Goal: Information Seeking & Learning: Check status

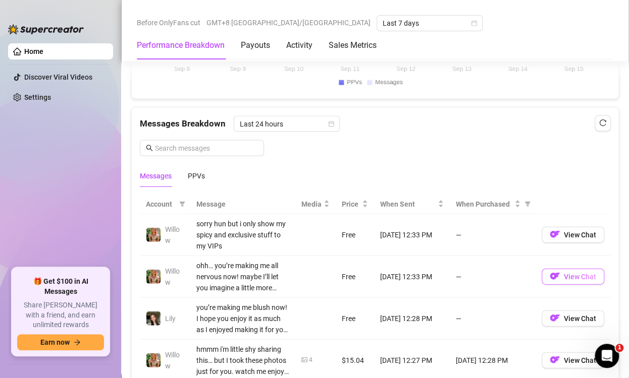
scroll to position [858, 0]
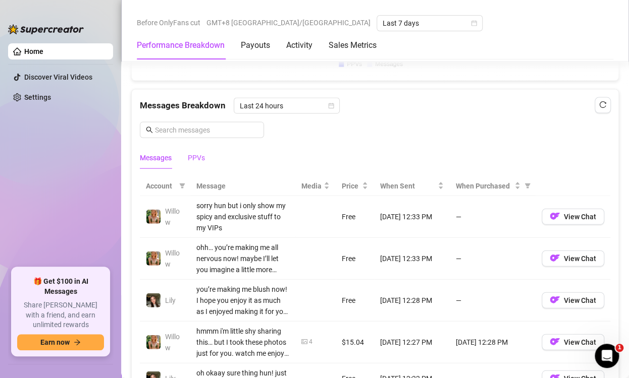
click at [193, 157] on div "PPVs" at bounding box center [196, 157] width 17 height 11
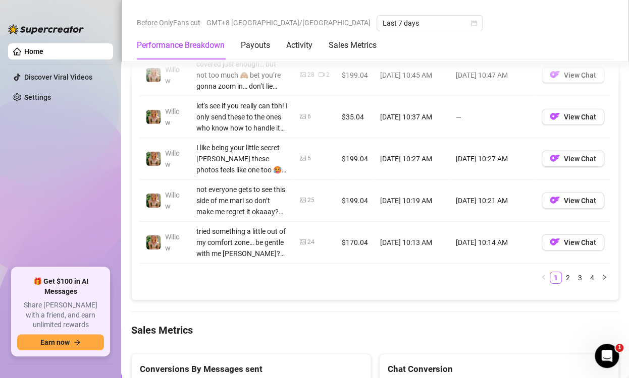
scroll to position [1211, 0]
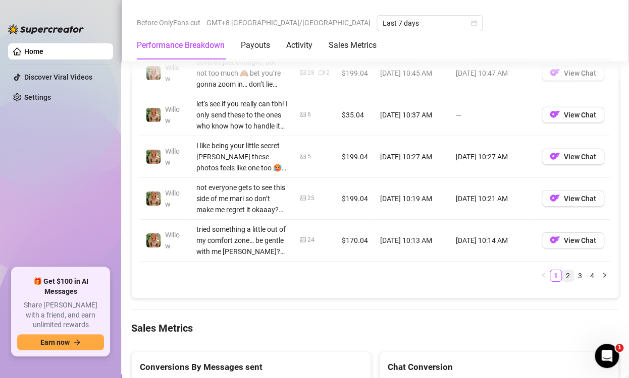
click at [563, 277] on link "2" at bounding box center [567, 275] width 11 height 11
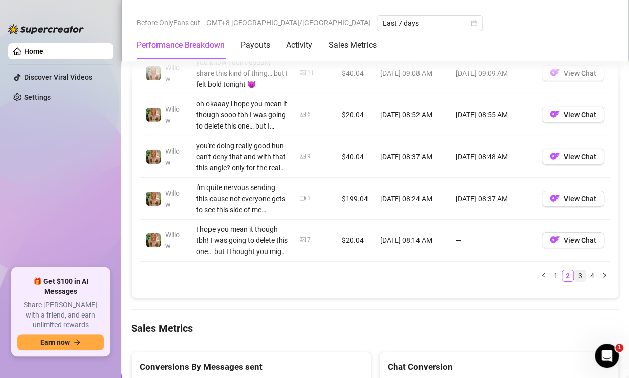
click at [574, 277] on link "3" at bounding box center [579, 275] width 11 height 11
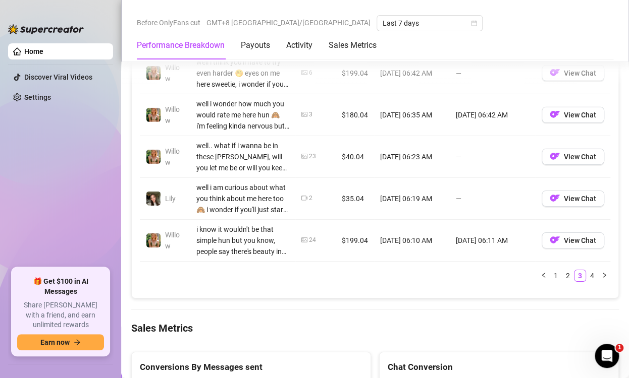
click at [586, 271] on link "4" at bounding box center [591, 275] width 11 height 11
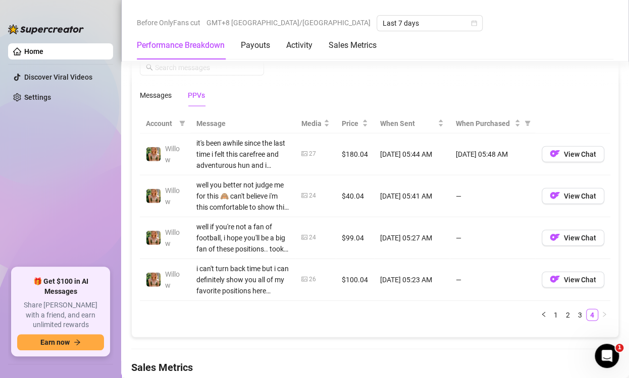
scroll to position [908, 0]
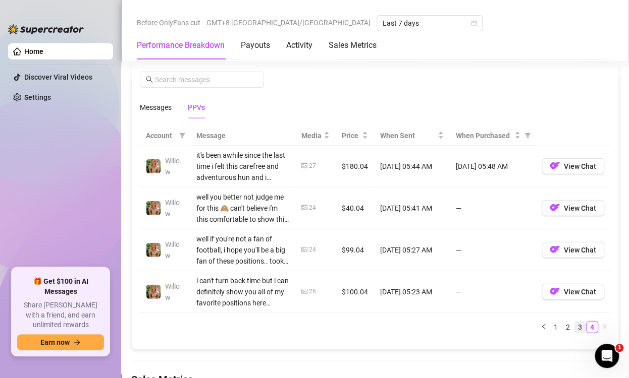
click at [574, 326] on link "3" at bounding box center [579, 327] width 11 height 11
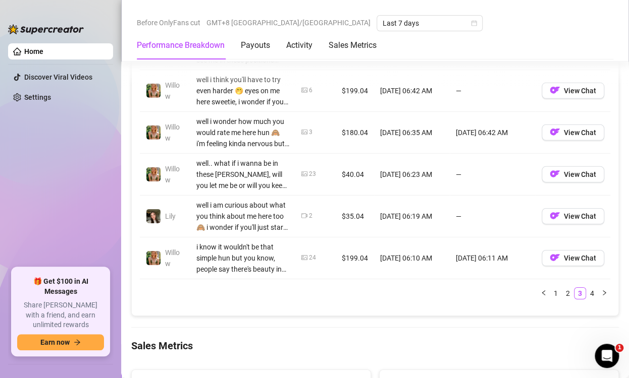
scroll to position [1211, 0]
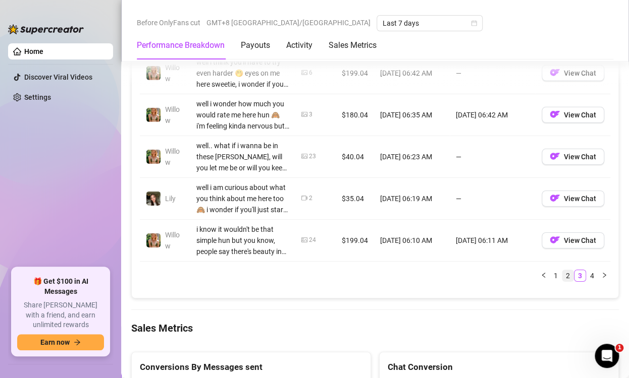
click at [562, 273] on link "2" at bounding box center [567, 275] width 11 height 11
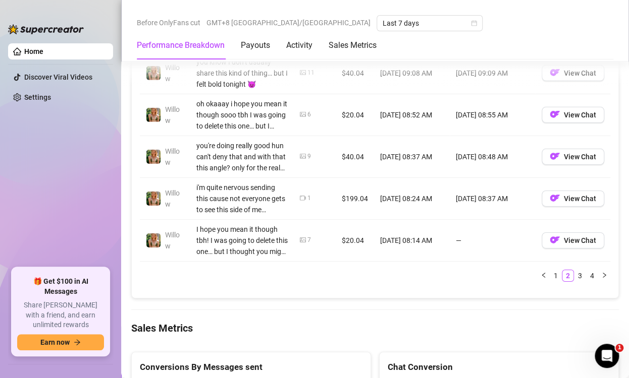
click at [542, 280] on div "Account Message Media Price When Sent When Purchased [PERSON_NAME] if you say s…" at bounding box center [375, 56] width 470 height 467
click at [550, 276] on link "1" at bounding box center [555, 275] width 11 height 11
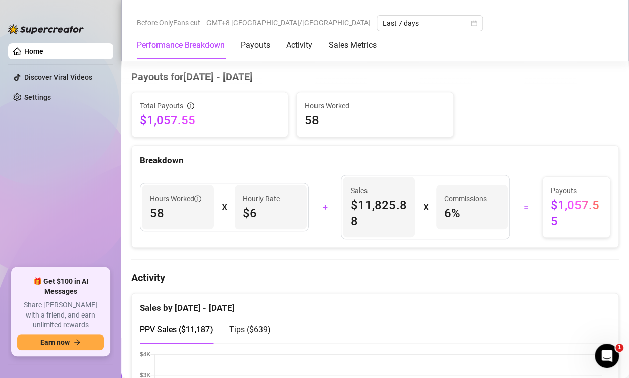
scroll to position [252, 0]
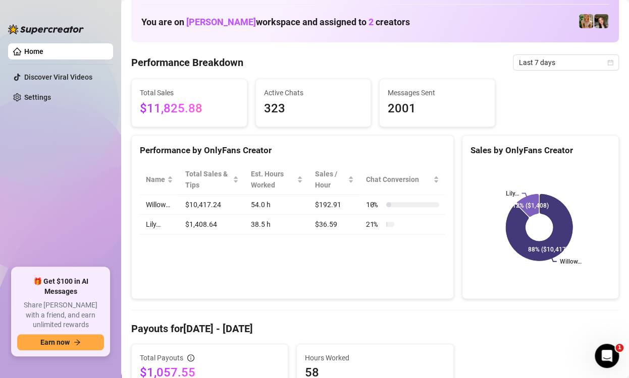
scroll to position [0, 0]
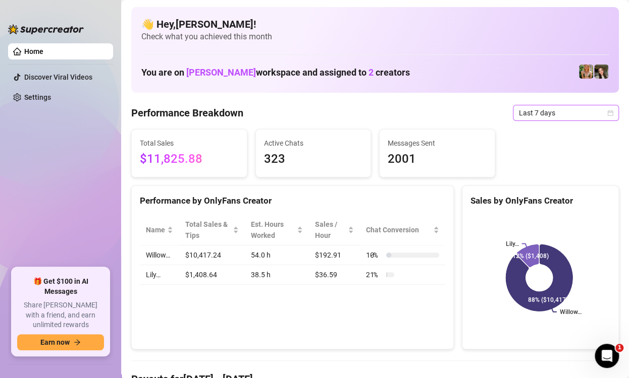
click at [607, 111] on icon "calendar" at bounding box center [610, 113] width 6 height 6
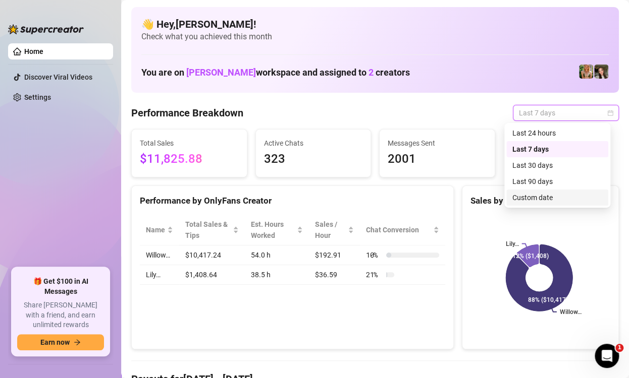
click at [542, 202] on div "Custom date" at bounding box center [557, 197] width 90 height 11
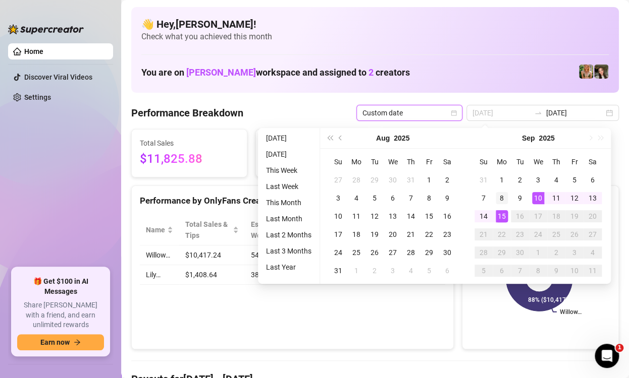
type input "[DATE]"
click at [502, 200] on div "8" at bounding box center [502, 198] width 12 height 12
type input "[DATE]"
click at [597, 199] on div "13" at bounding box center [592, 198] width 12 height 12
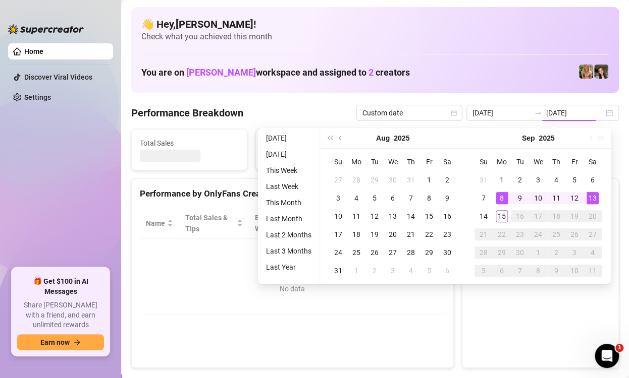
type input "[DATE]"
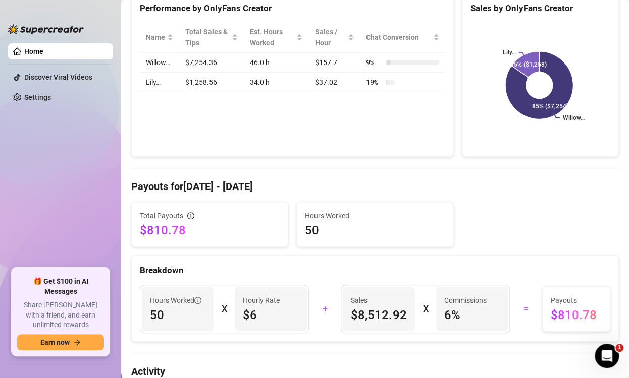
scroll to position [202, 0]
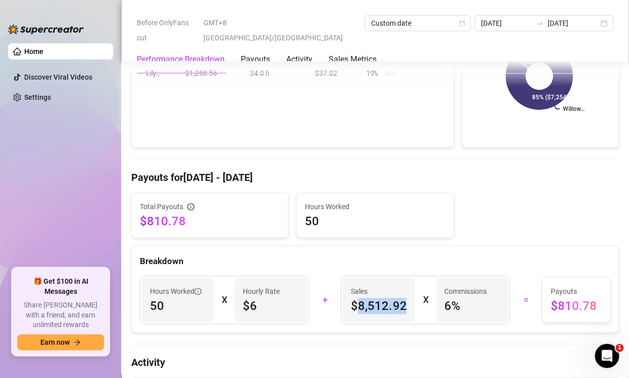
drag, startPoint x: 354, startPoint y: 307, endPoint x: 385, endPoint y: 329, distance: 38.4
click at [385, 314] on span "$8,512.92" at bounding box center [379, 306] width 56 height 16
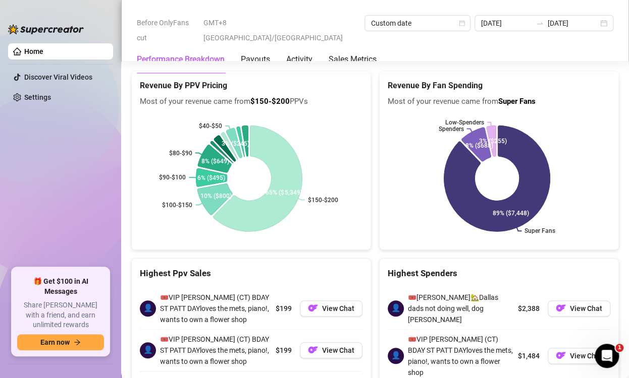
scroll to position [1861, 0]
